Goal: Find specific page/section: Find specific page/section

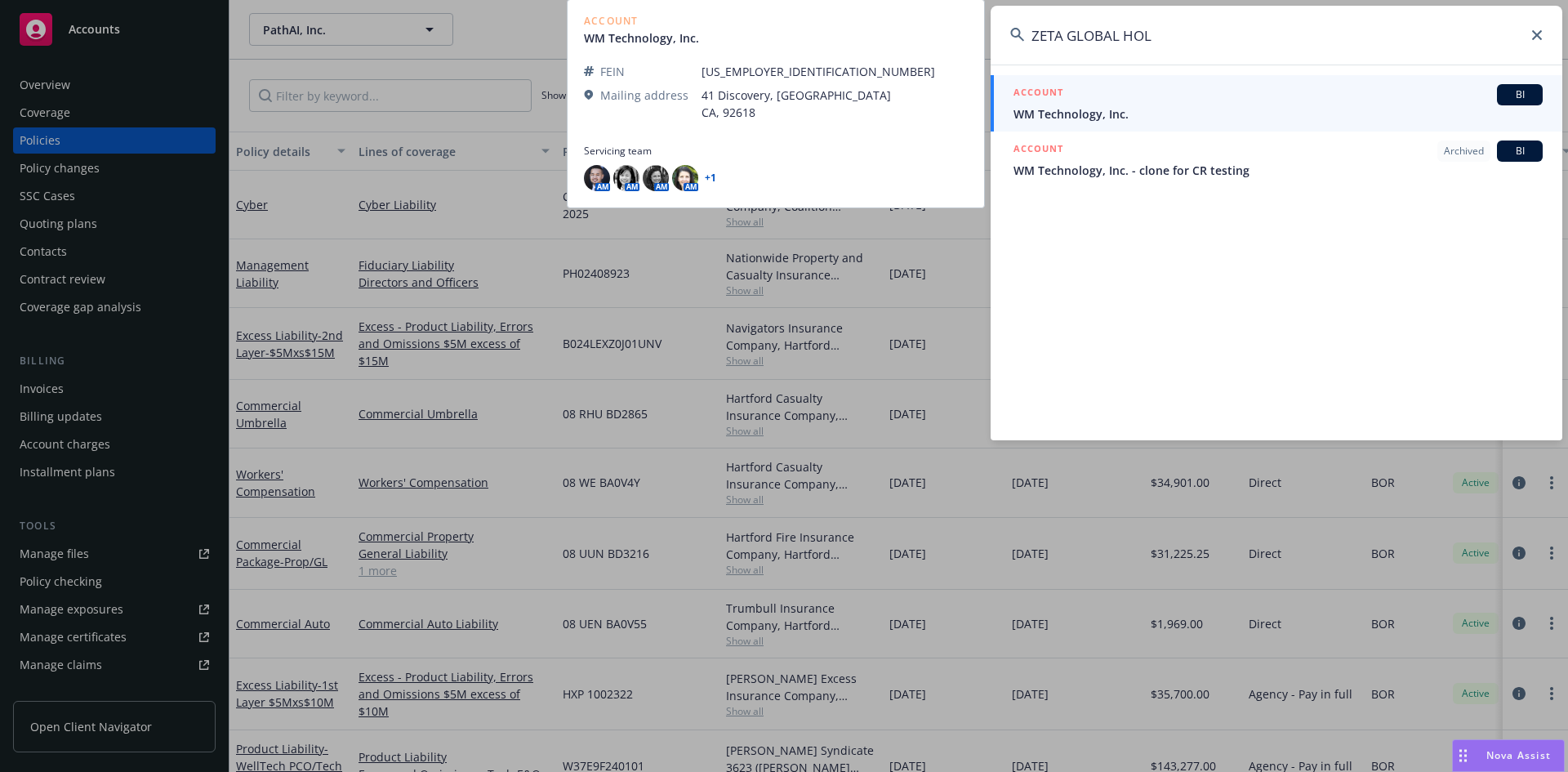
type input "ZETA GLOBAL HOL"
click at [1121, 115] on span "WM Technology, Inc." at bounding box center [1278, 114] width 530 height 17
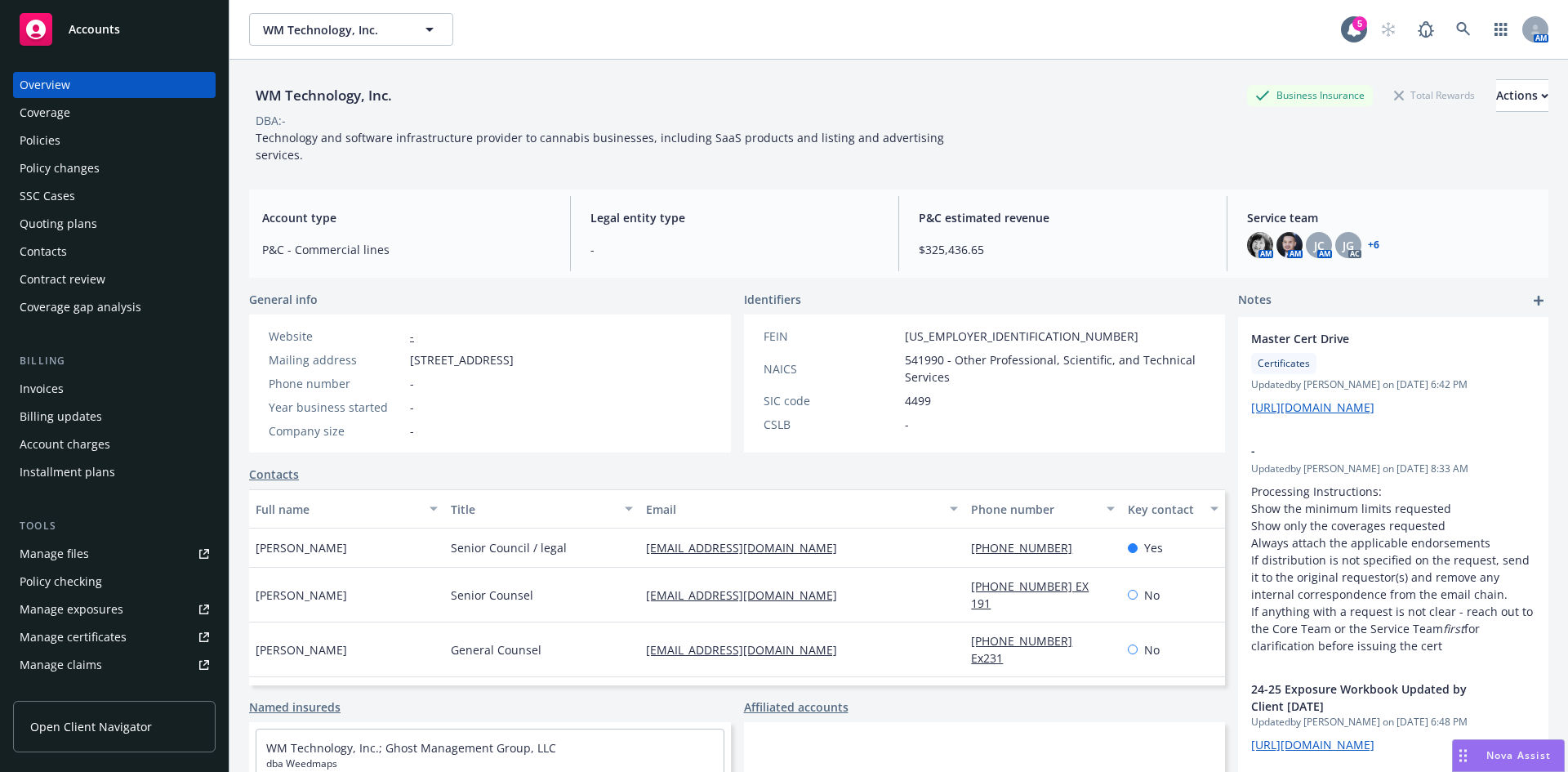
click at [48, 132] on div "Policies" at bounding box center [40, 140] width 41 height 26
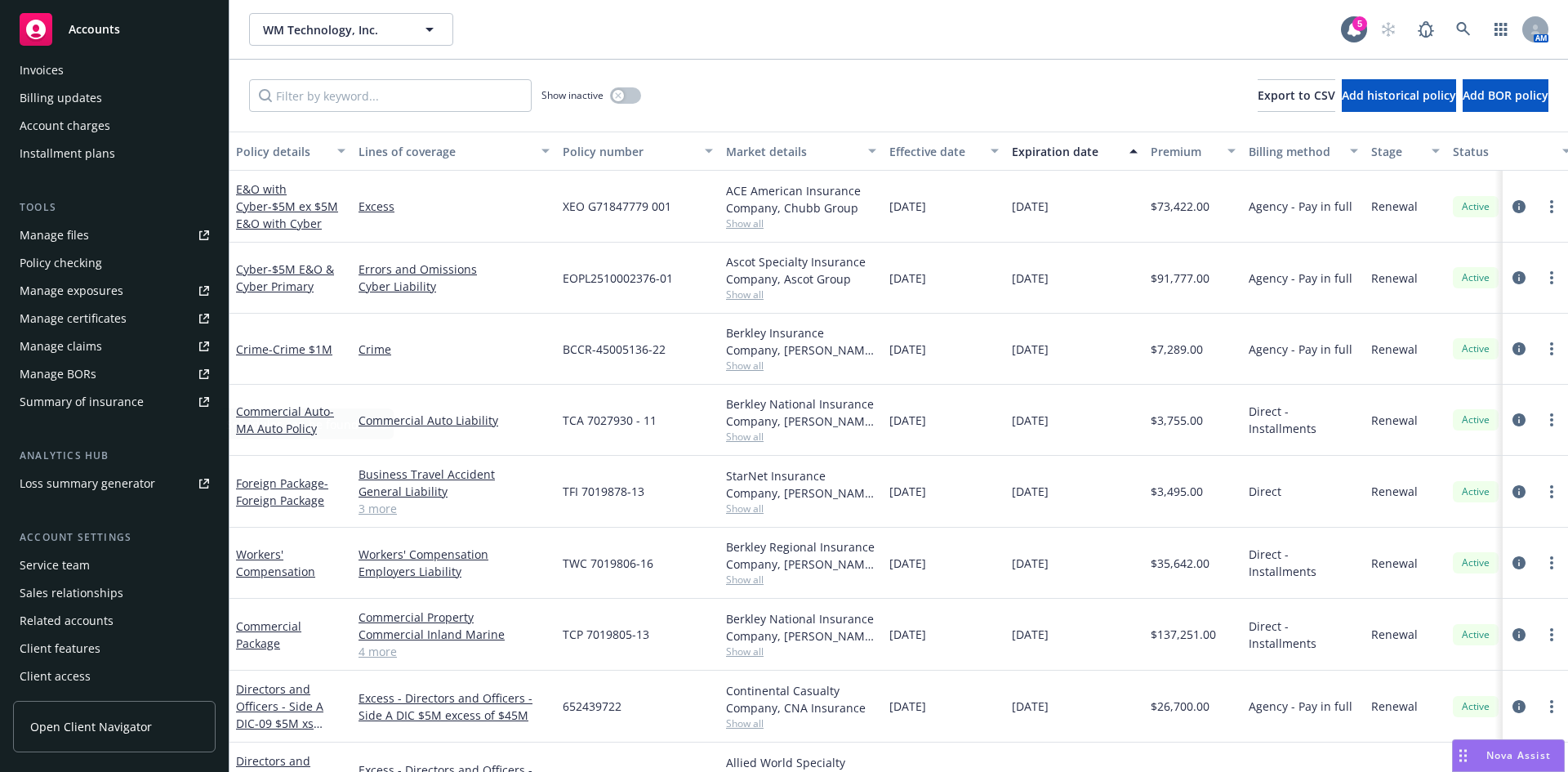
scroll to position [321, 0]
click at [104, 567] on div "Service team" at bounding box center [114, 564] width 189 height 26
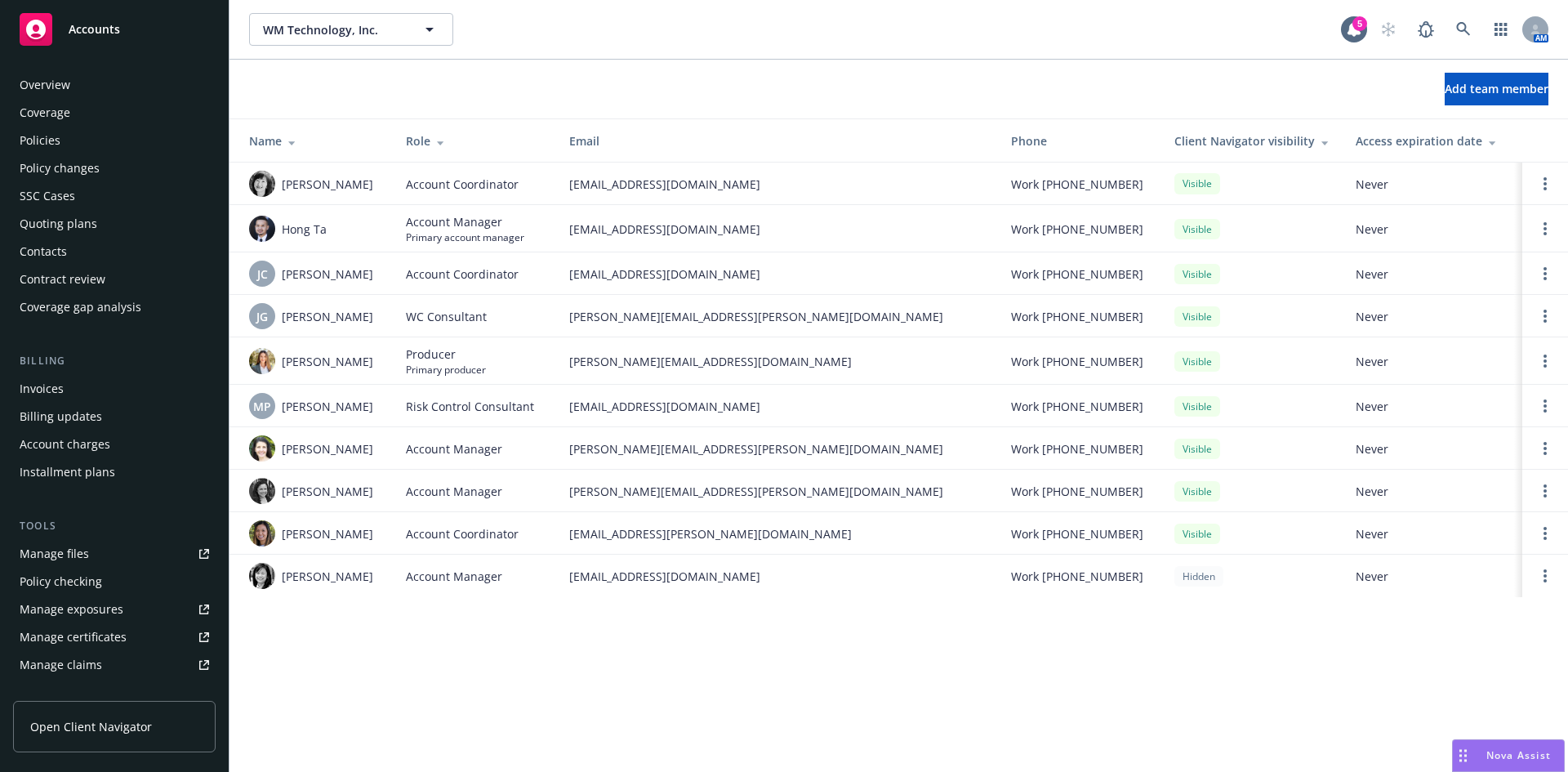
click at [58, 138] on div "Policies" at bounding box center [40, 140] width 41 height 26
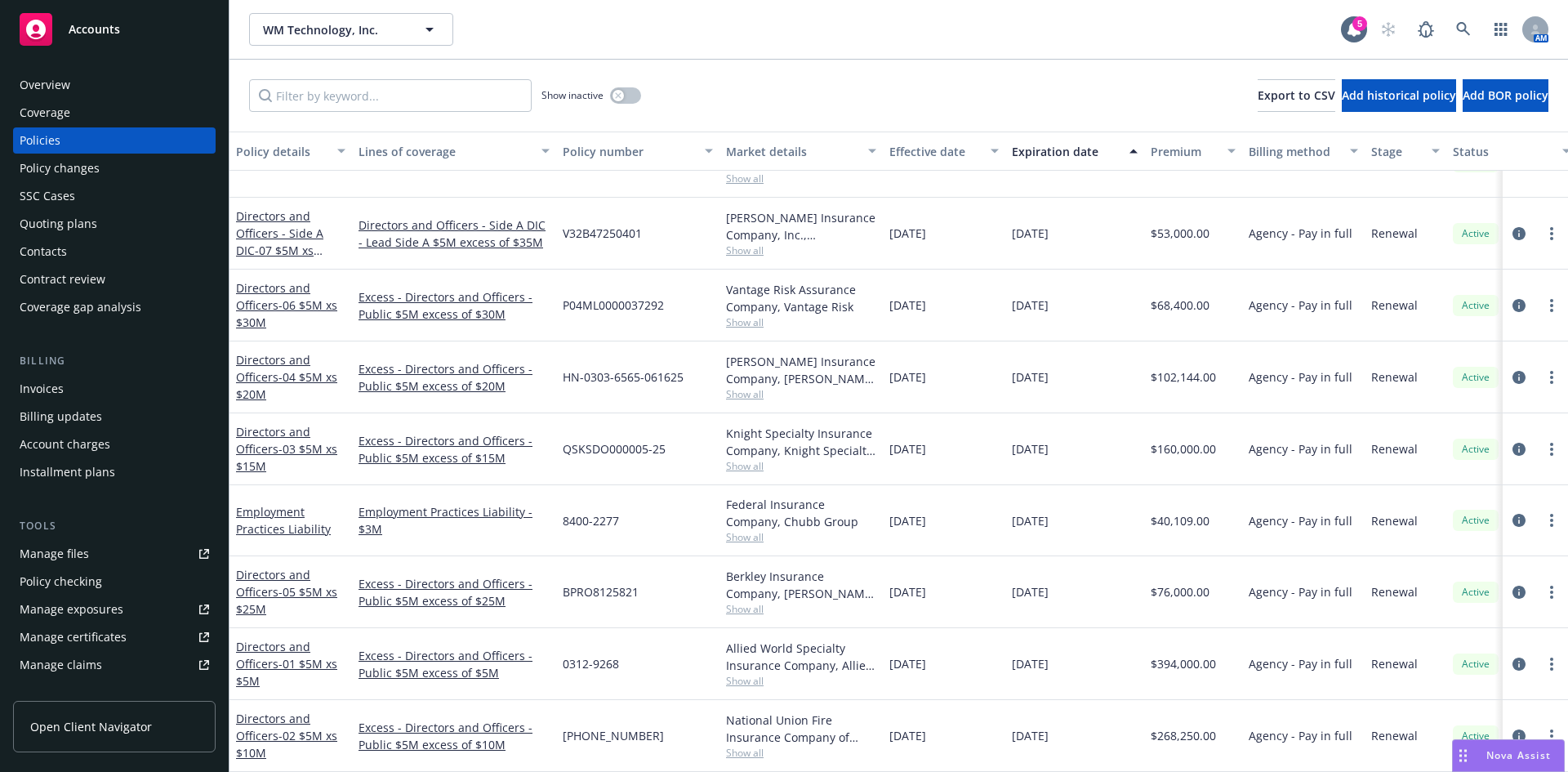
scroll to position [782, 0]
click at [1467, 23] on icon at bounding box center [1463, 29] width 15 height 15
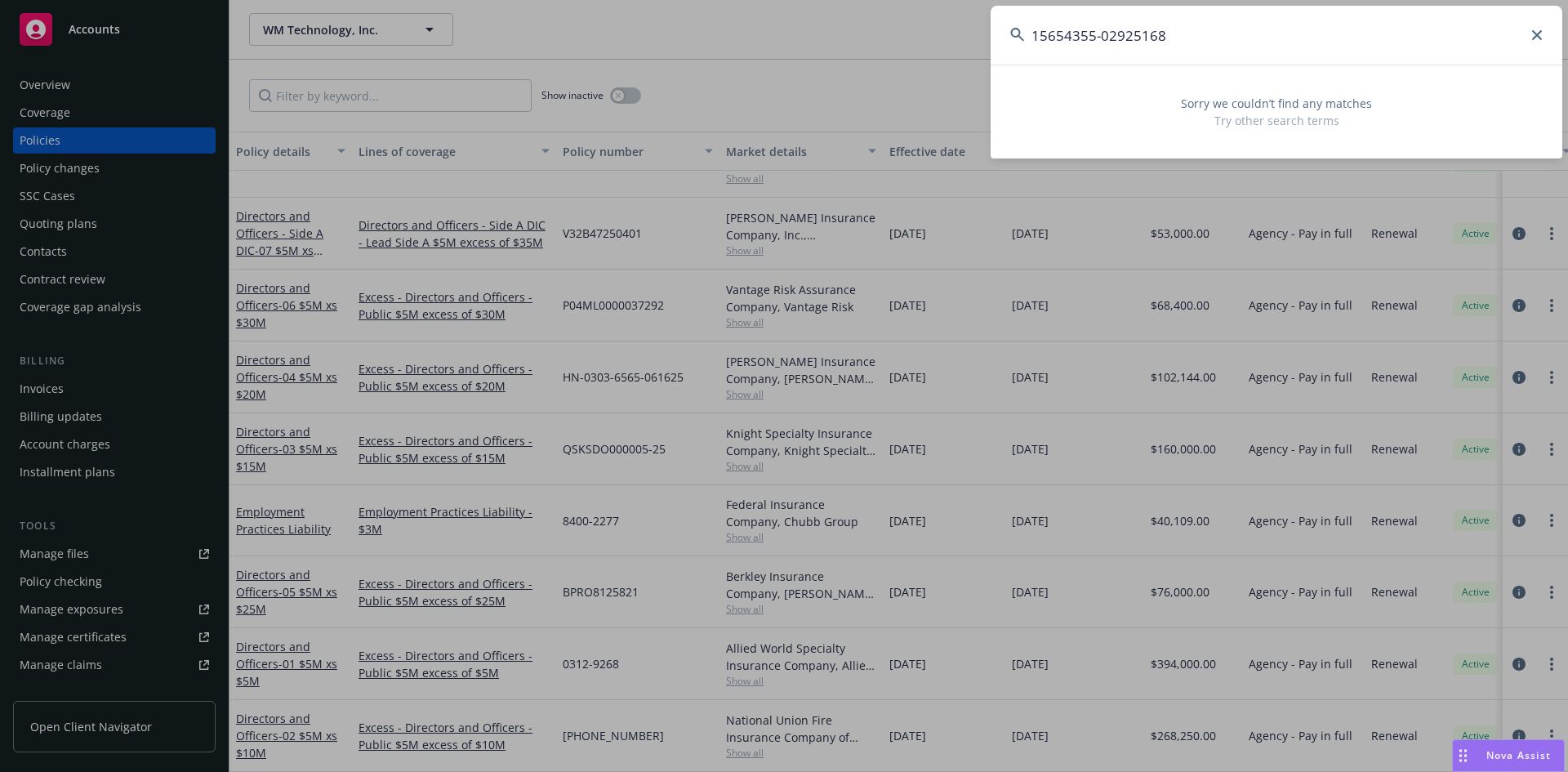
type input "15654355-02925168"
click at [1540, 36] on icon at bounding box center [1537, 35] width 10 height 10
